Goal: Task Accomplishment & Management: Manage account settings

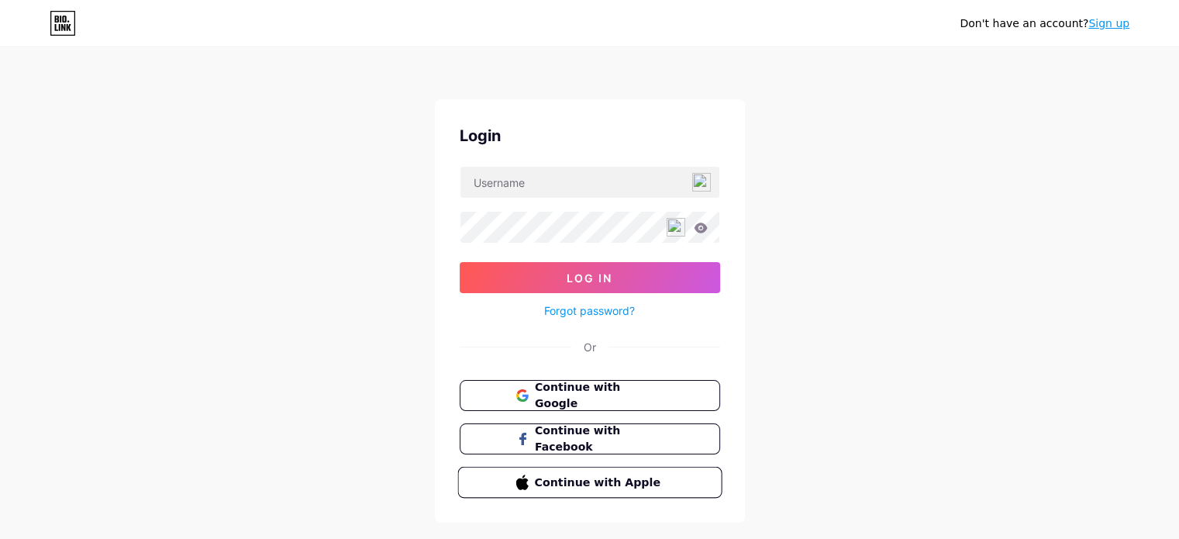
click at [585, 483] on span "Continue with Apple" at bounding box center [598, 482] width 129 height 16
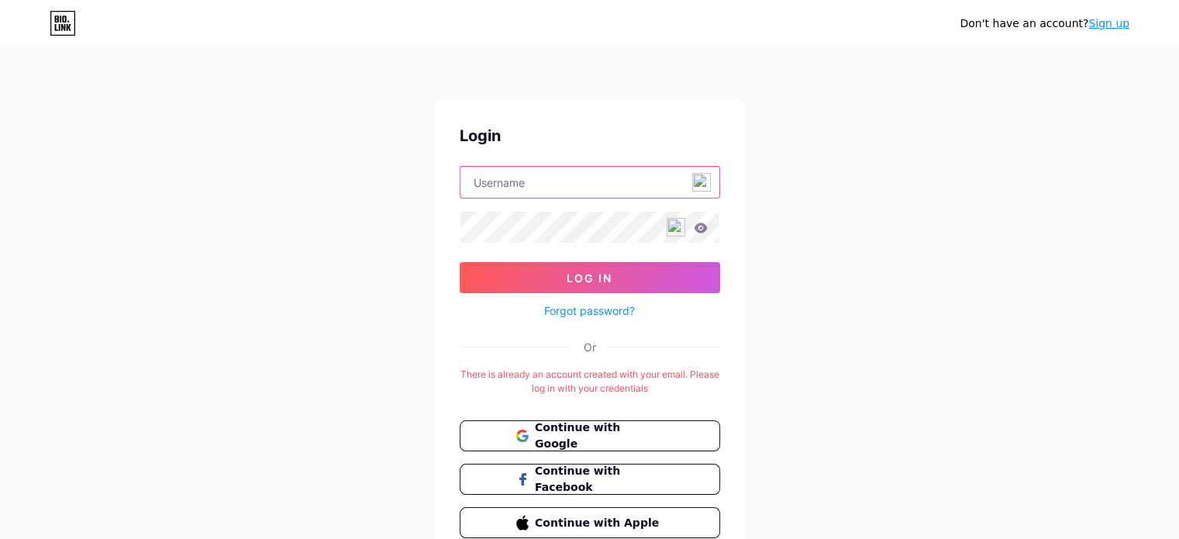
click at [581, 184] on input "text" at bounding box center [589, 182] width 259 height 31
type input "A"
type input "itriItalyFarm@icloud.com"
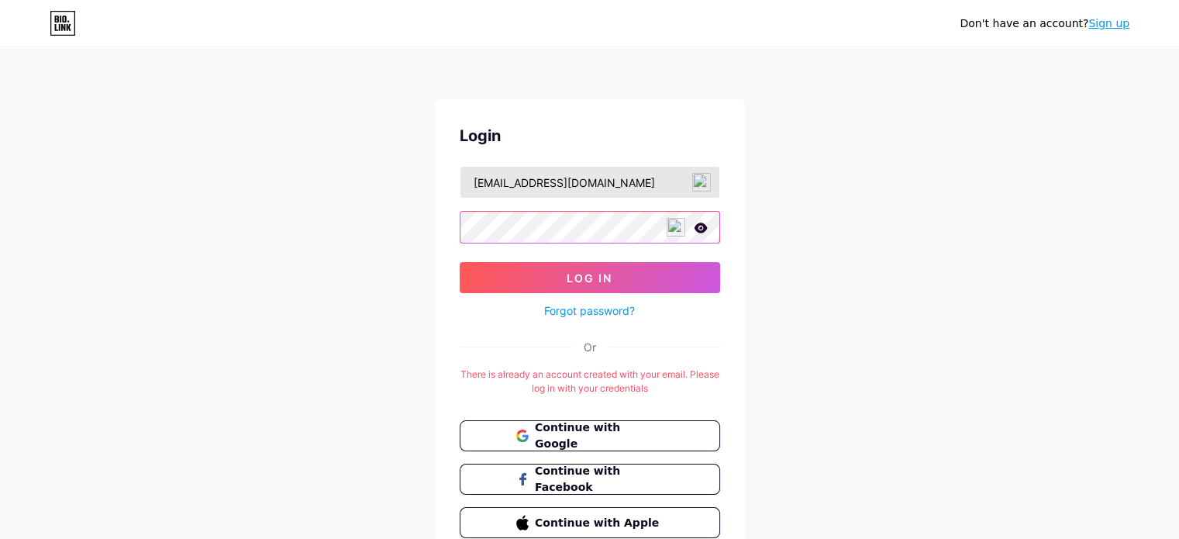
click at [460, 262] on button "Log In" at bounding box center [590, 277] width 260 height 31
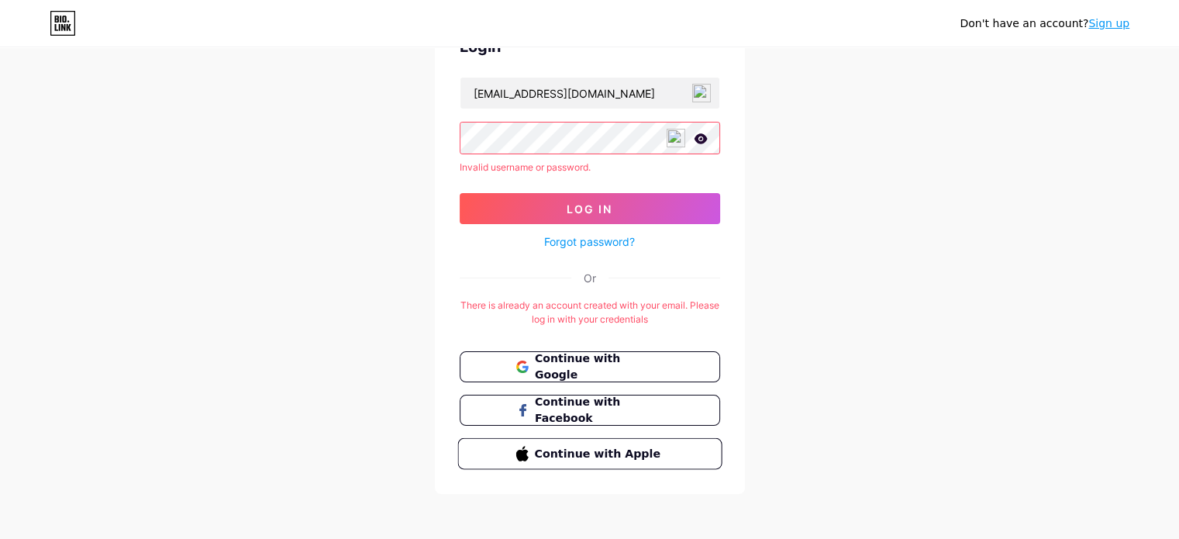
scroll to position [91, 0]
